Goal: Navigation & Orientation: Go to known website

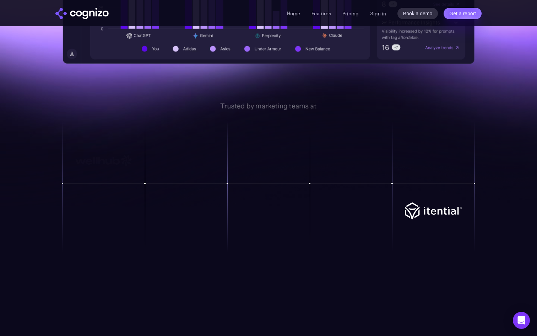
scroll to position [469, 0]
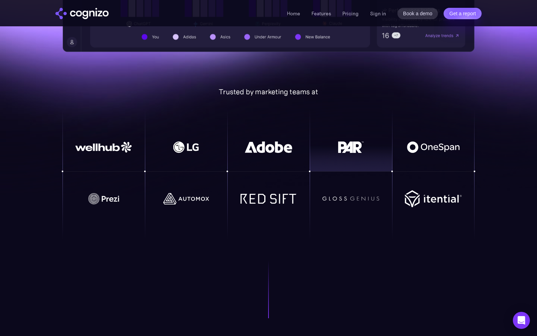
click at [360, 137] on div at bounding box center [351, 147] width 82 height 37
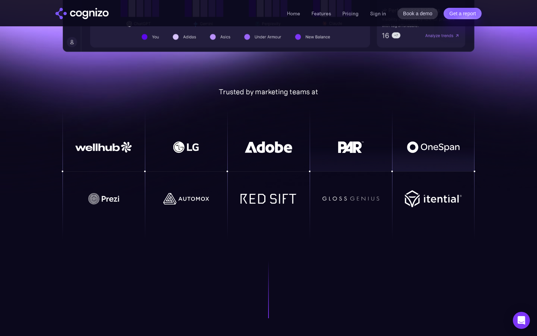
click at [442, 147] on img at bounding box center [433, 146] width 57 height 11
click at [432, 199] on img at bounding box center [433, 198] width 57 height 17
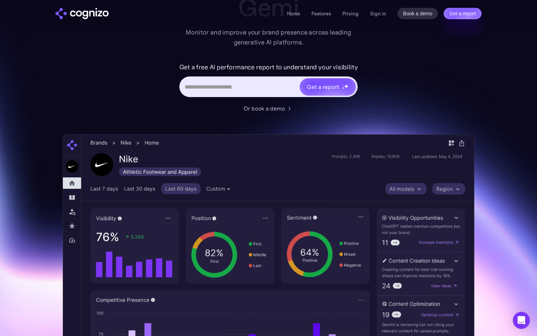
scroll to position [0, 0]
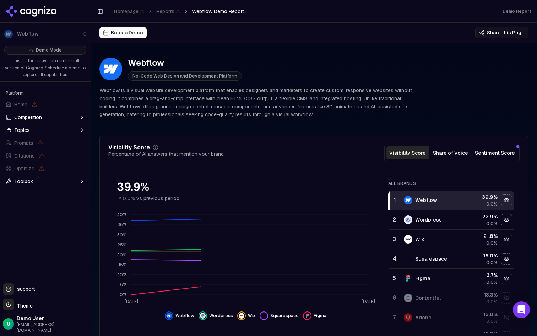
click at [57, 128] on button "Topics" at bounding box center [45, 129] width 85 height 11
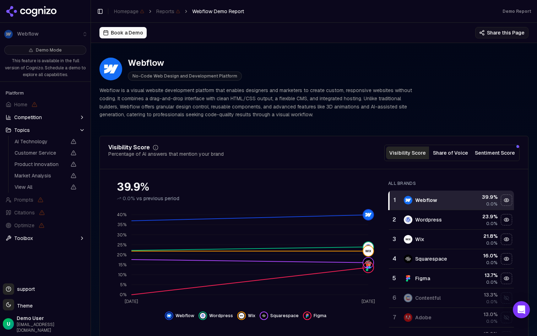
click at [80, 129] on icon "button" at bounding box center [82, 130] width 6 height 6
